Goal: Information Seeking & Learning: Learn about a topic

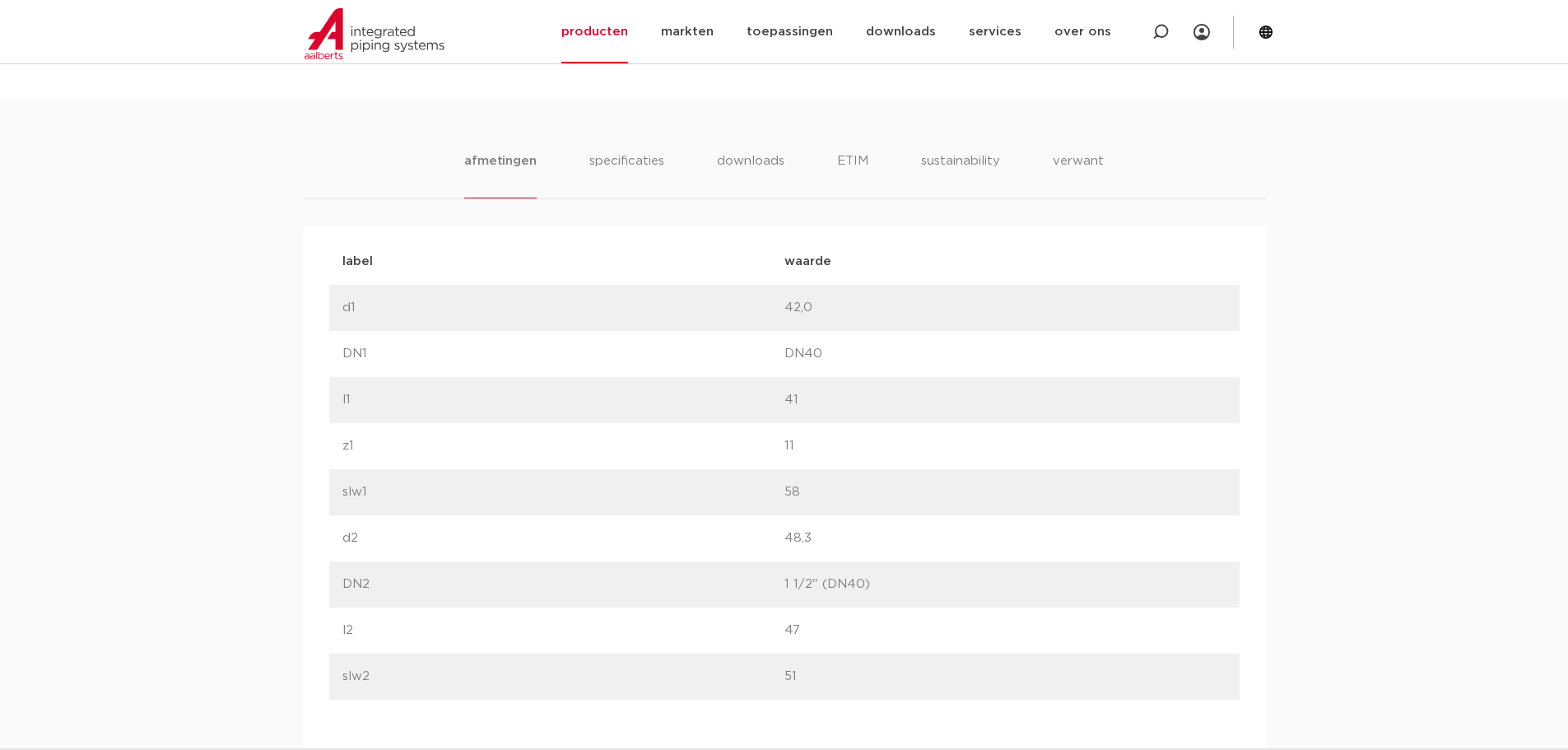
scroll to position [988, 0]
click at [620, 153] on li "specificaties" at bounding box center [626, 168] width 79 height 47
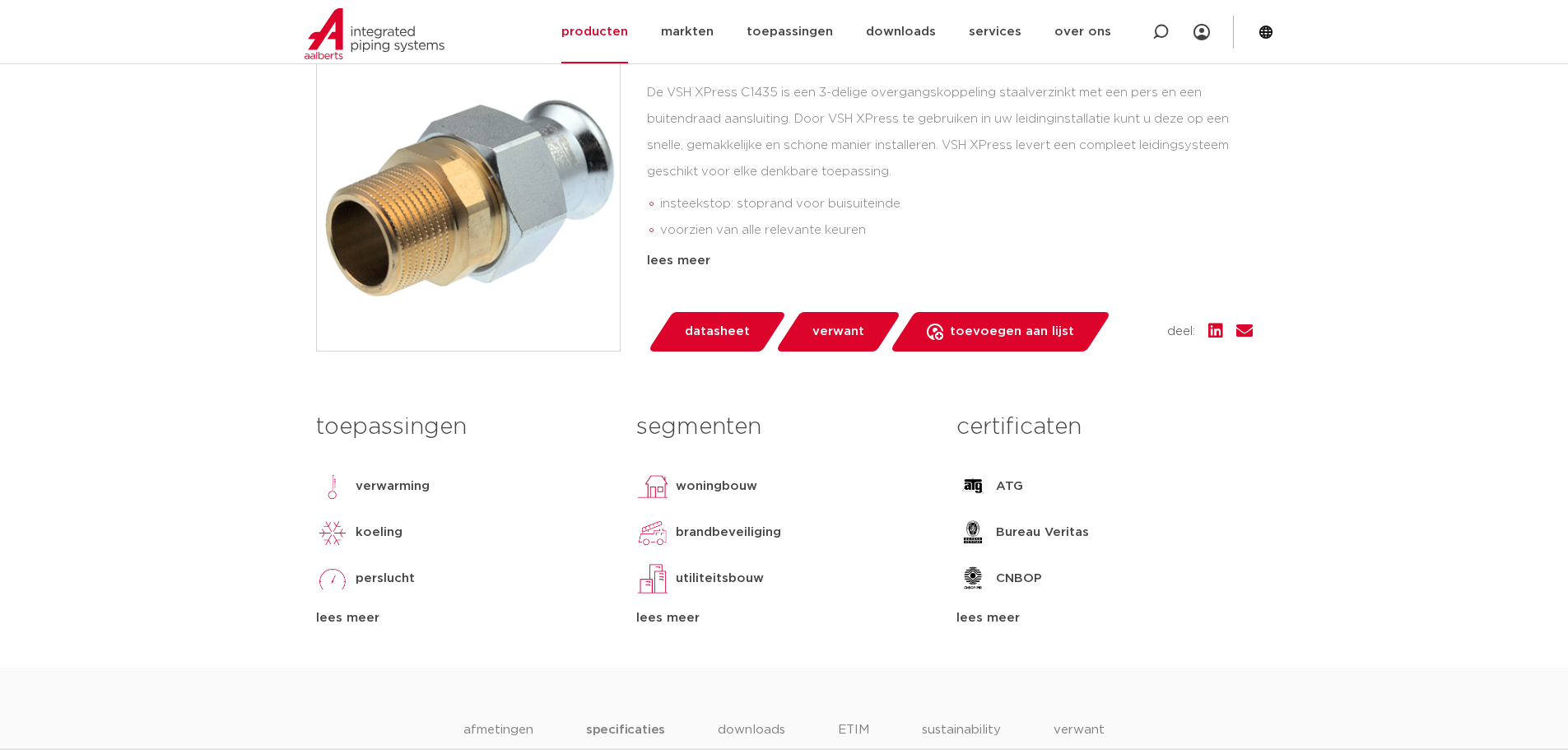
scroll to position [412, 0]
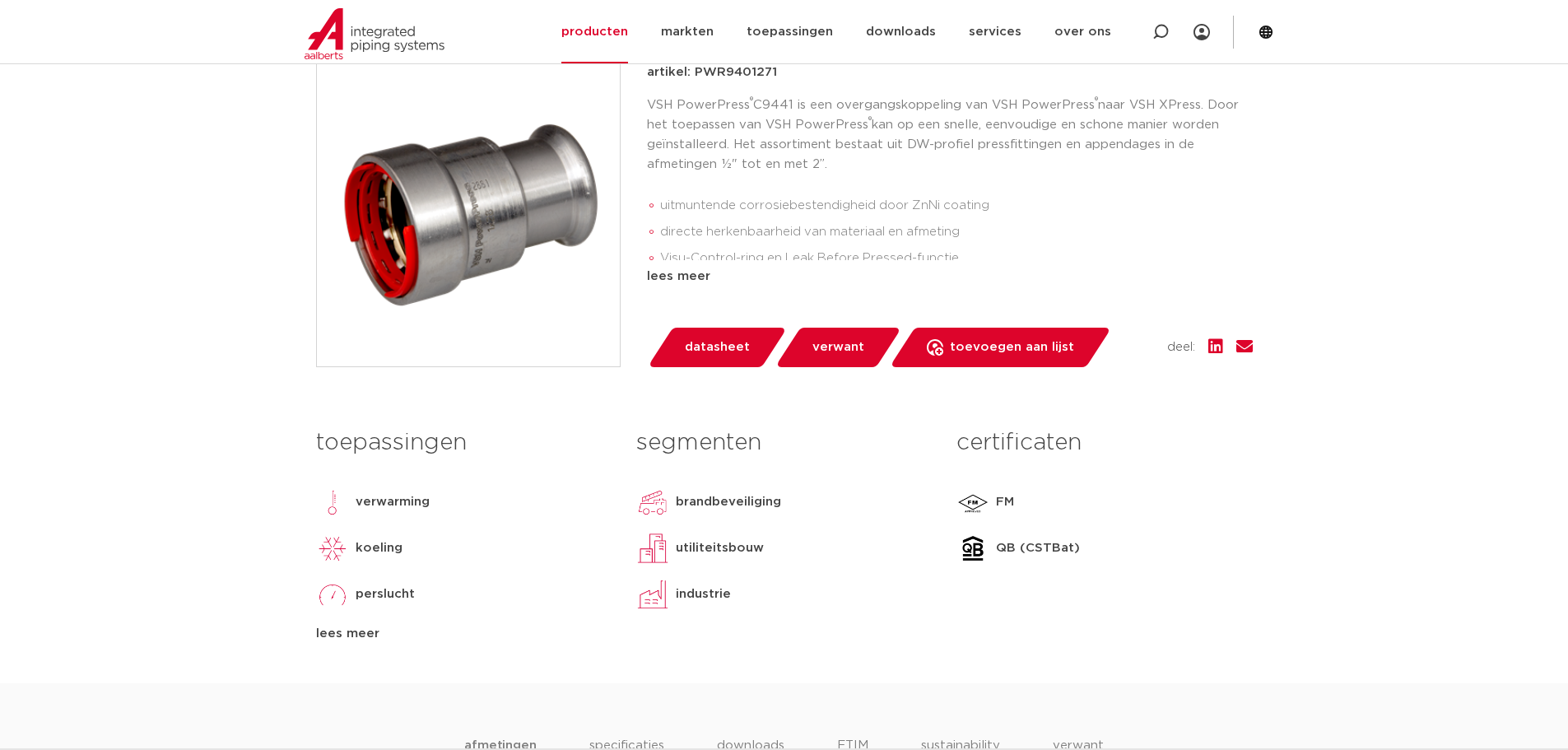
scroll to position [412, 0]
